Goal: Information Seeking & Learning: Learn about a topic

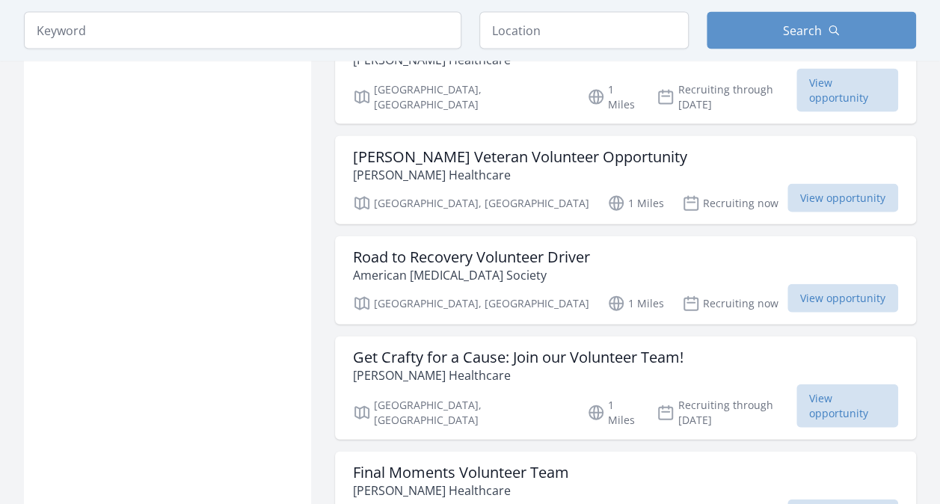
scroll to position [1571, 0]
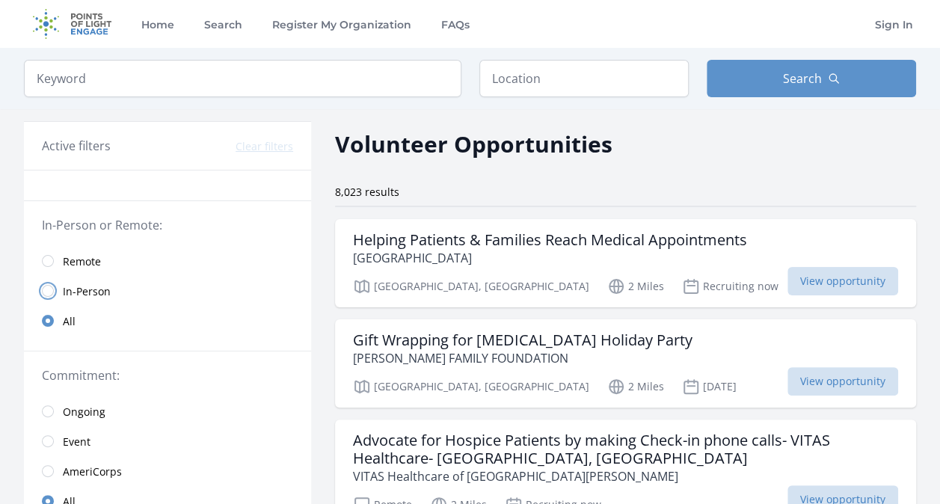
click at [47, 291] on input "radio" at bounding box center [48, 291] width 12 height 12
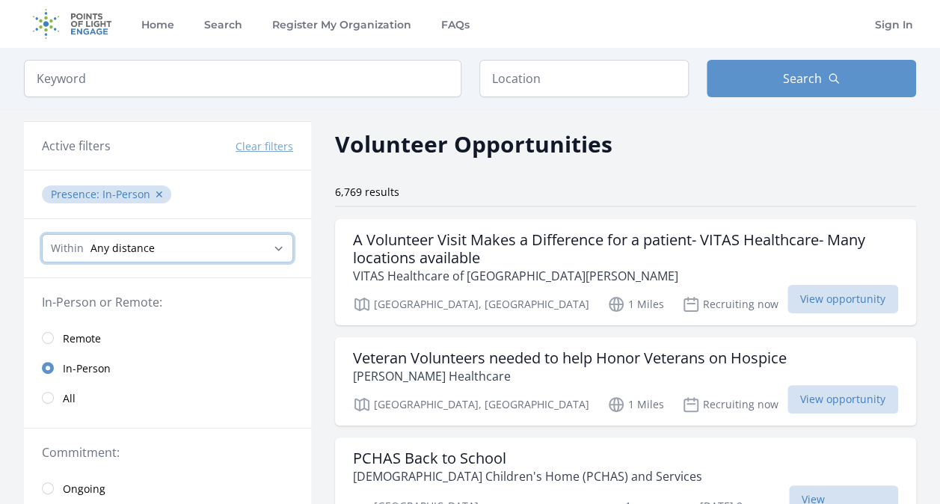
click at [268, 247] on select "Any distance , 5 Miles , 20 Miles , 50 Miles , 100 Miles" at bounding box center [167, 248] width 251 height 28
select select "8046"
click at [42, 234] on select "Any distance , 5 Miles , 20 Miles , 50 Miles , 100 Miles" at bounding box center [167, 248] width 251 height 28
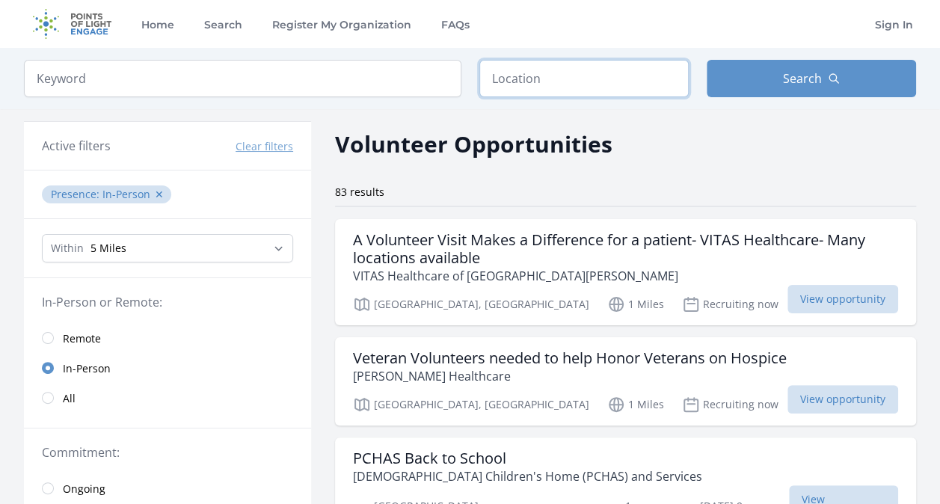
click at [541, 85] on input "text" at bounding box center [583, 78] width 209 height 37
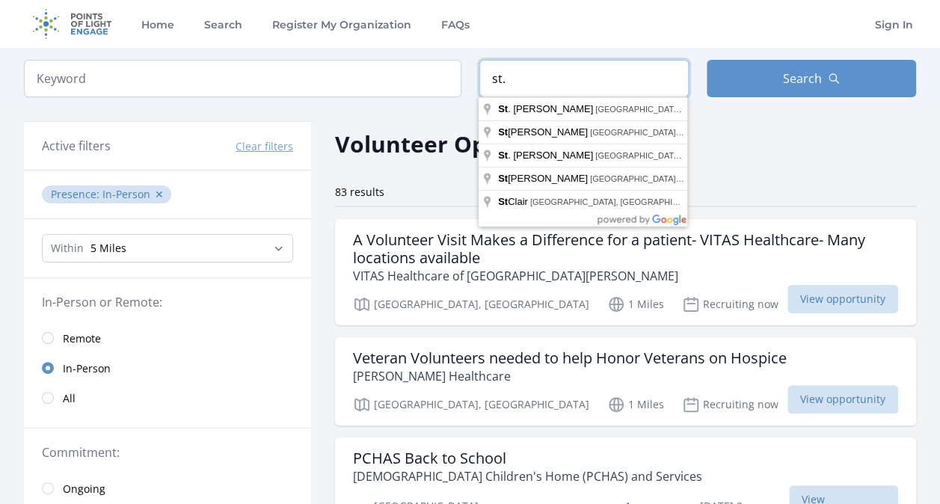
drag, startPoint x: 518, startPoint y: 79, endPoint x: 470, endPoint y: 82, distance: 48.0
click at [470, 82] on form "Keyword Location st. Search" at bounding box center [470, 78] width 892 height 37
type input "St. Louis, MO, USA"
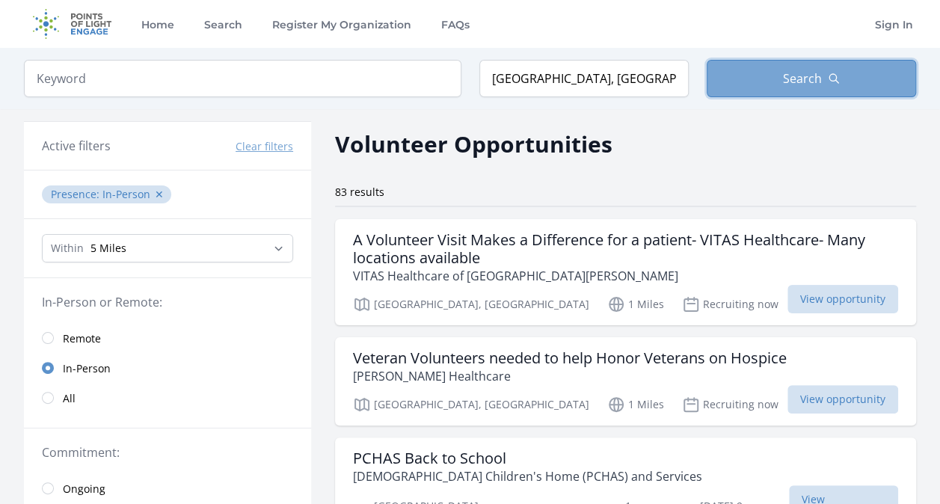
click at [796, 76] on span "Search" at bounding box center [802, 79] width 39 height 18
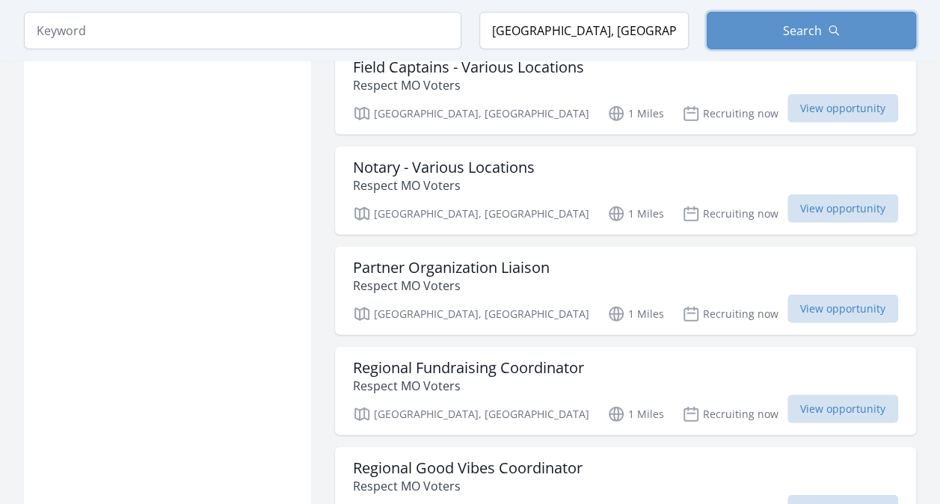
scroll to position [1870, 0]
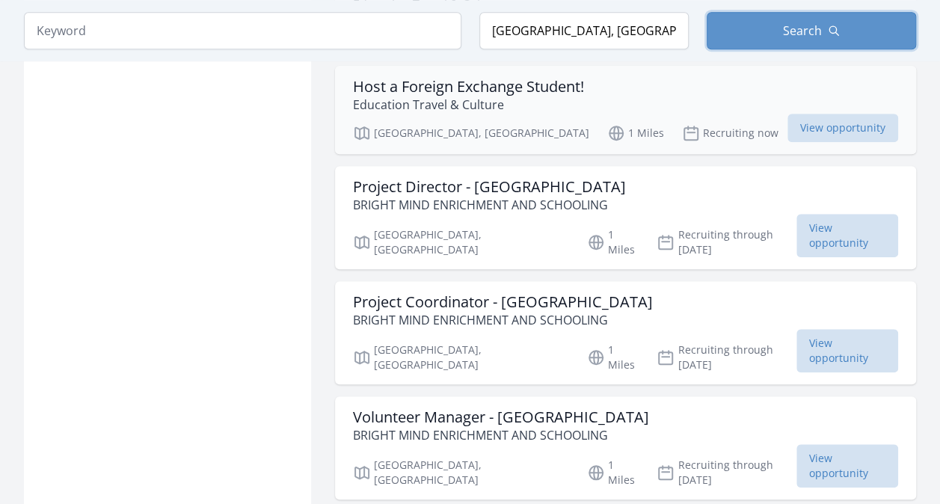
scroll to position [3291, 0]
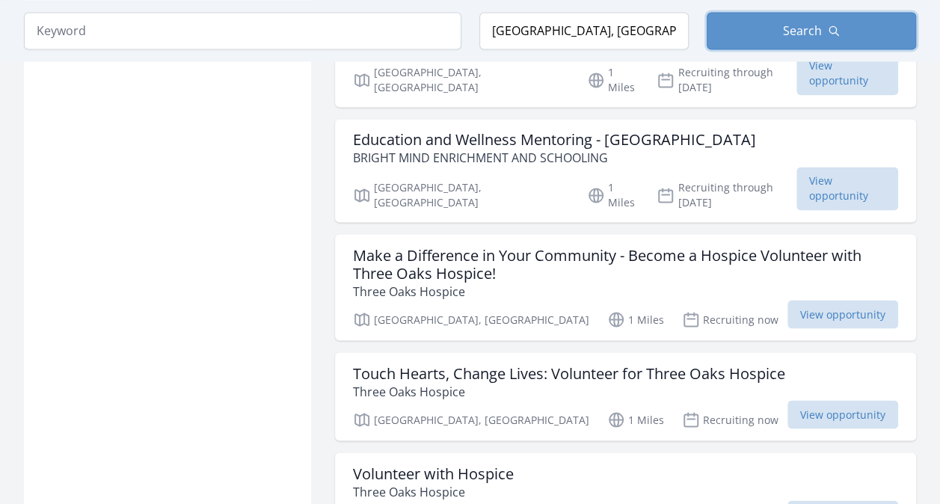
scroll to position [4039, 0]
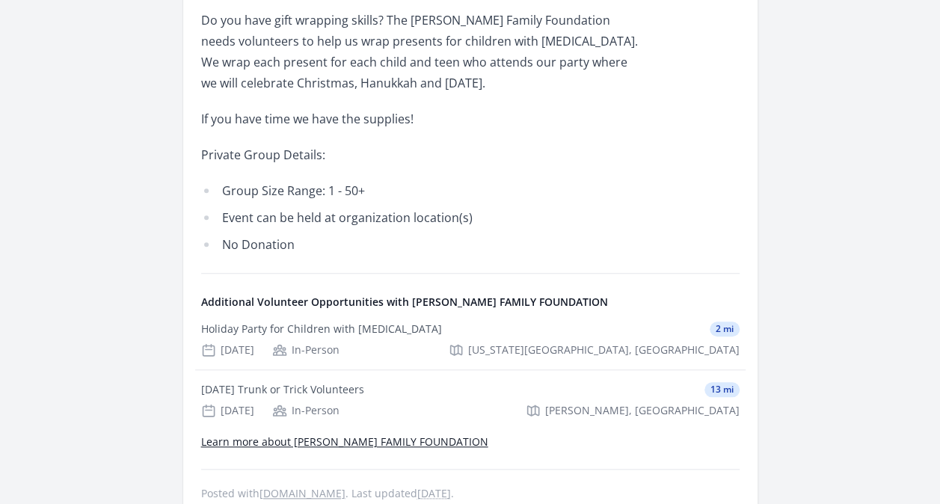
scroll to position [598, 0]
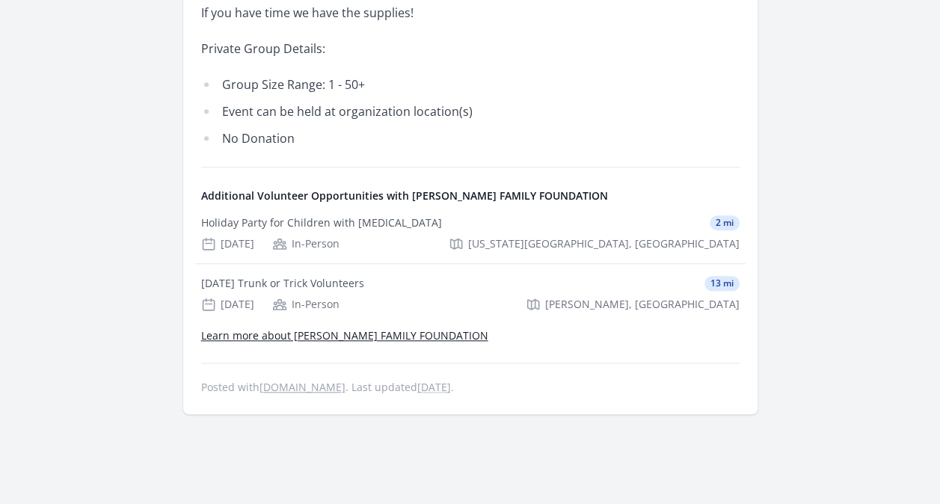
click at [408, 334] on link "Learn more about [PERSON_NAME] FAMILY FOUNDATION" at bounding box center [344, 335] width 287 height 14
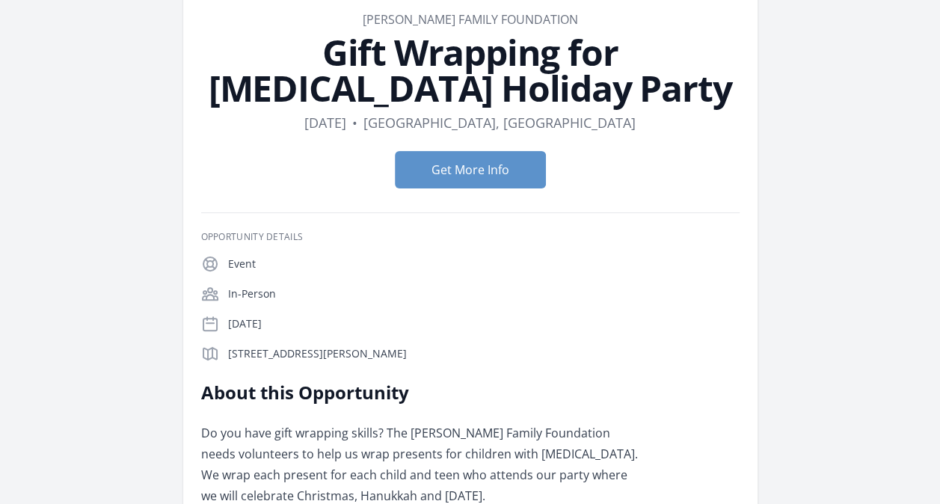
scroll to position [0, 0]
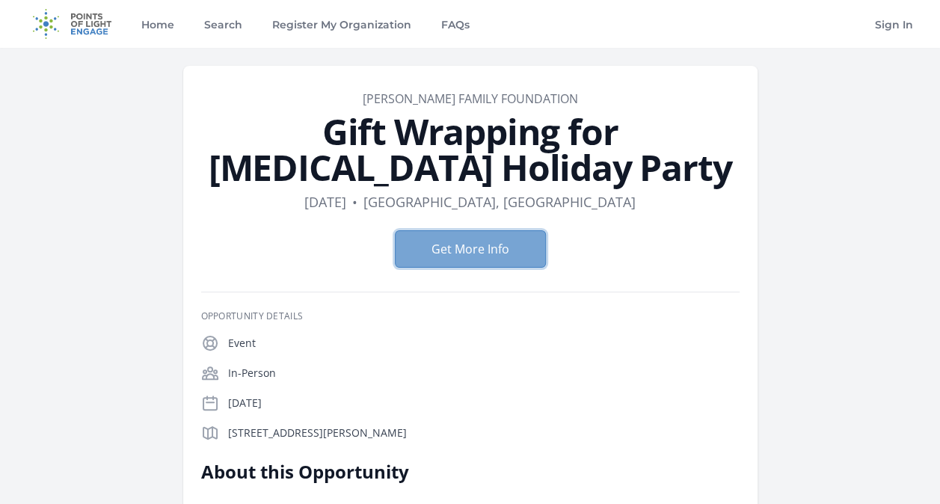
click at [468, 257] on button "Get More Info" at bounding box center [470, 248] width 151 height 37
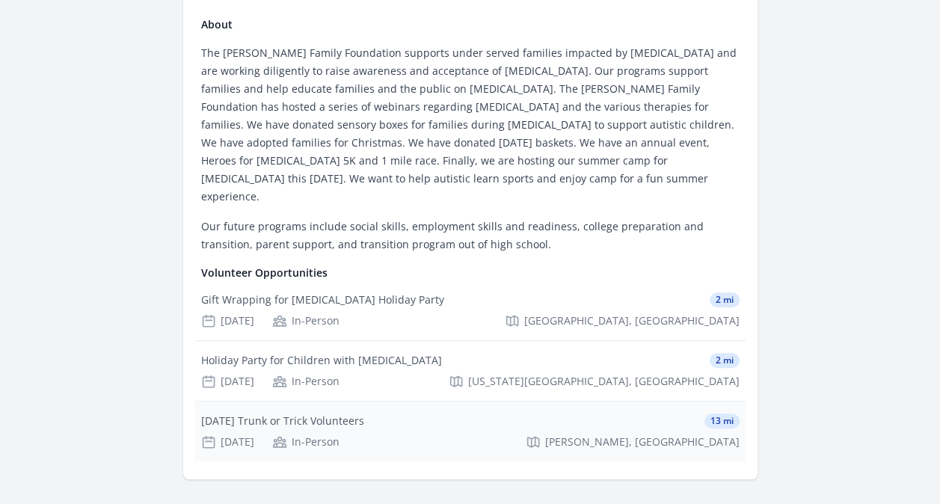
scroll to position [299, 0]
